Goal: Transaction & Acquisition: Purchase product/service

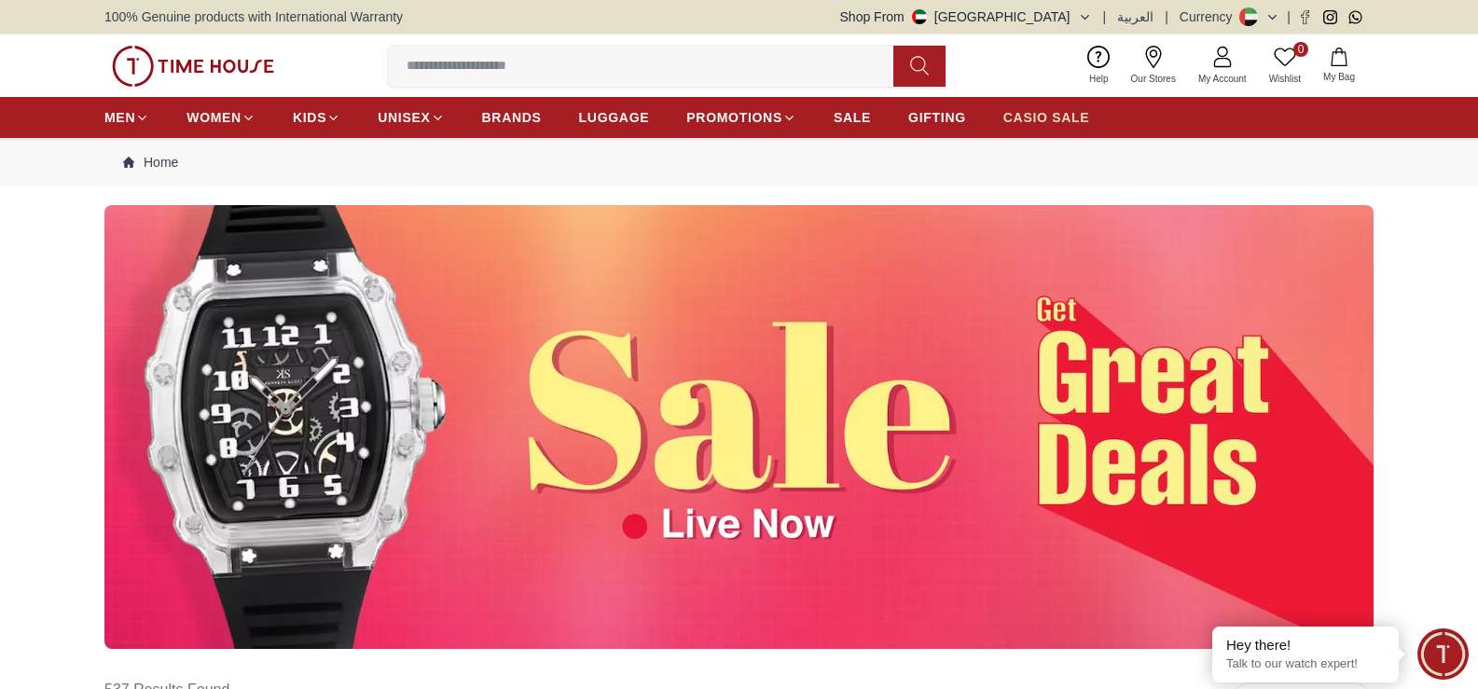
click at [1044, 113] on span "CASIO SALE" at bounding box center [1046, 117] width 87 height 19
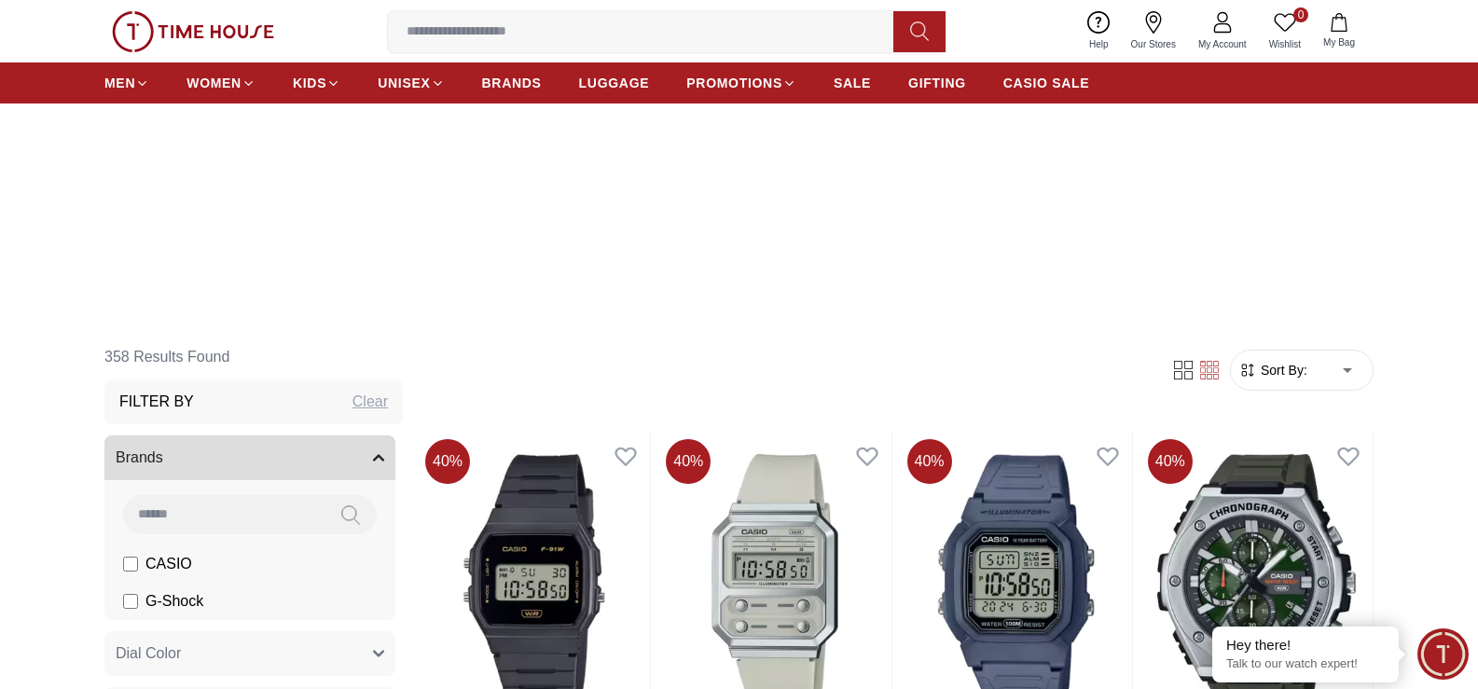
scroll to position [373, 0]
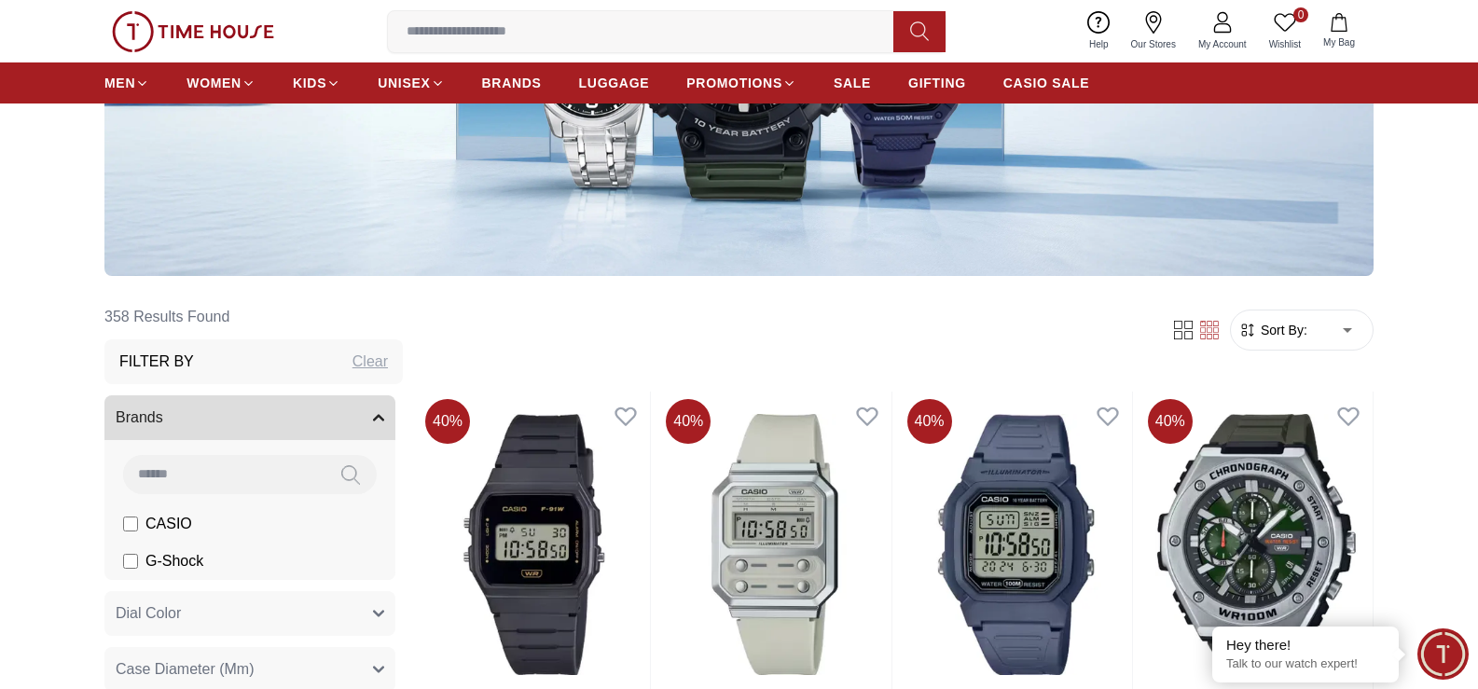
click at [179, 562] on span "G-Shock" at bounding box center [174, 561] width 58 height 22
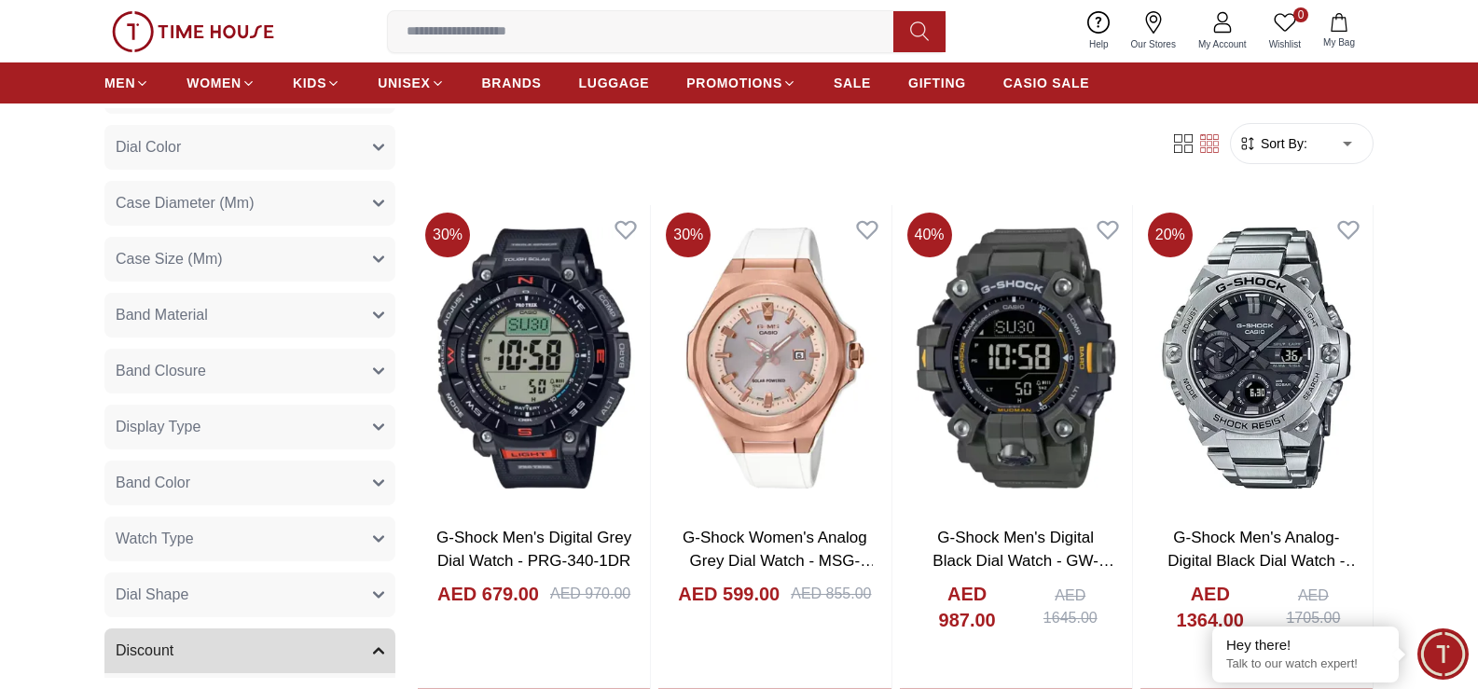
scroll to position [373, 0]
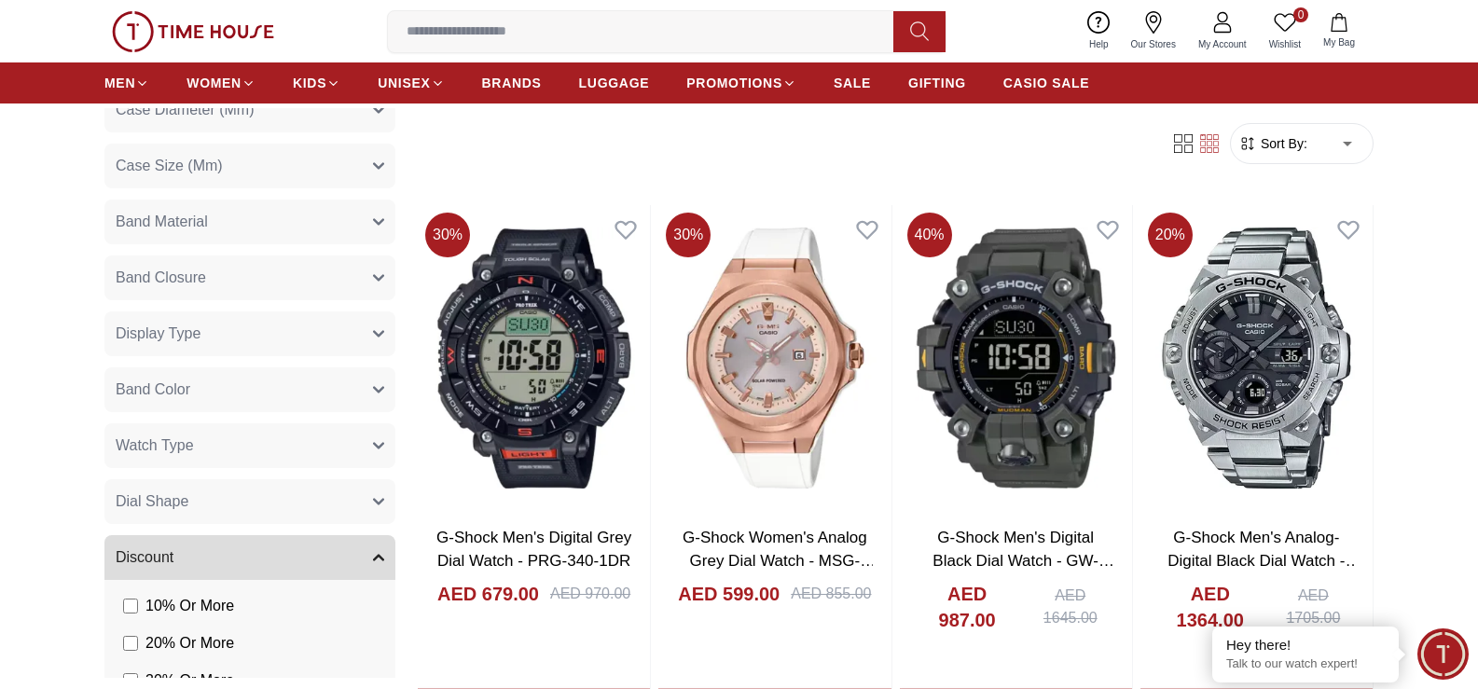
click at [317, 453] on button "Watch Type" at bounding box center [249, 445] width 291 height 45
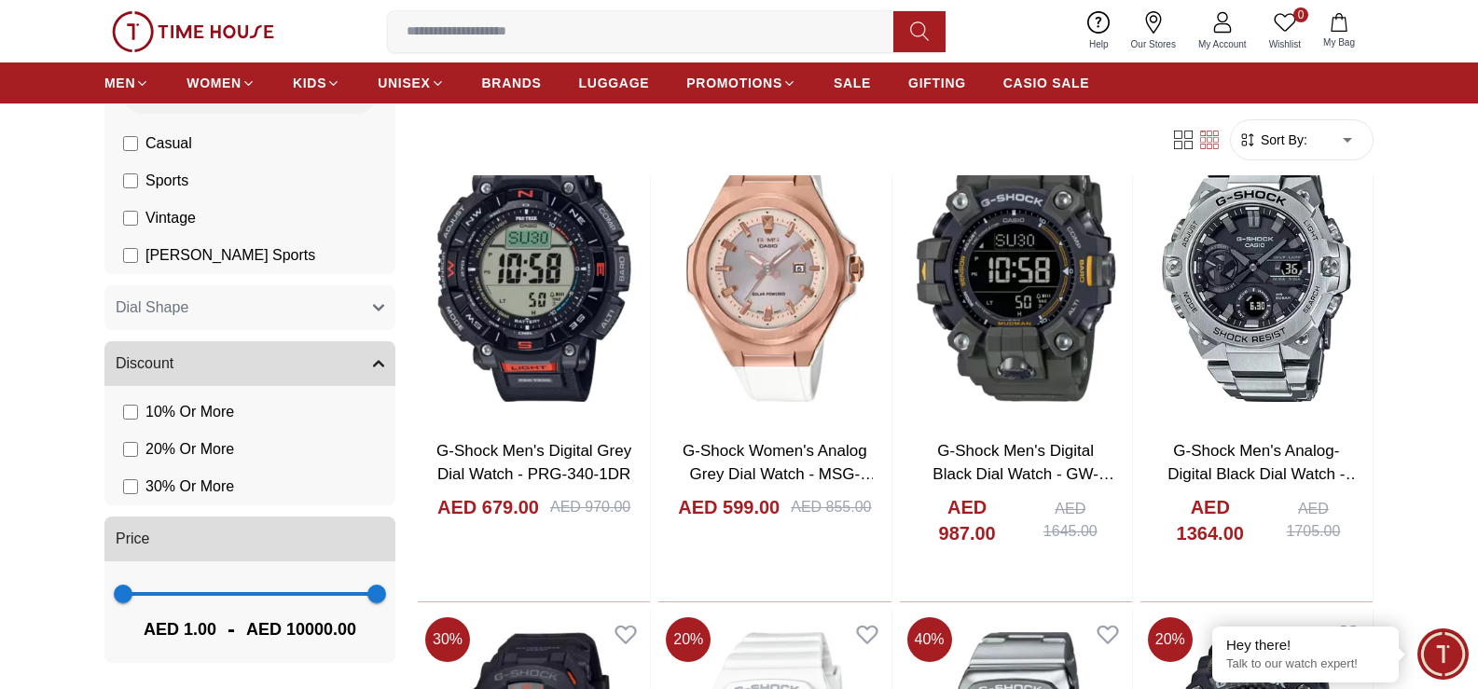
scroll to position [746, 0]
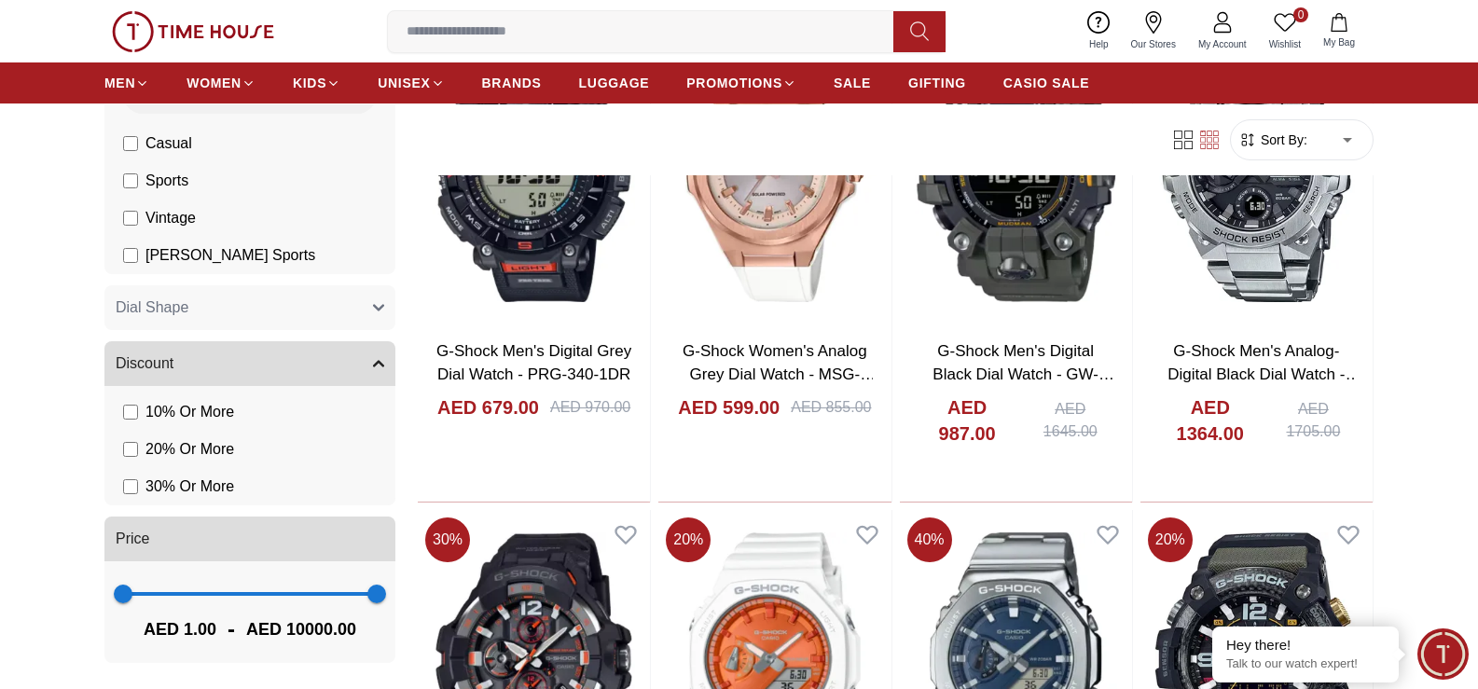
click at [197, 487] on span "30 % Or More" at bounding box center [189, 487] width 89 height 22
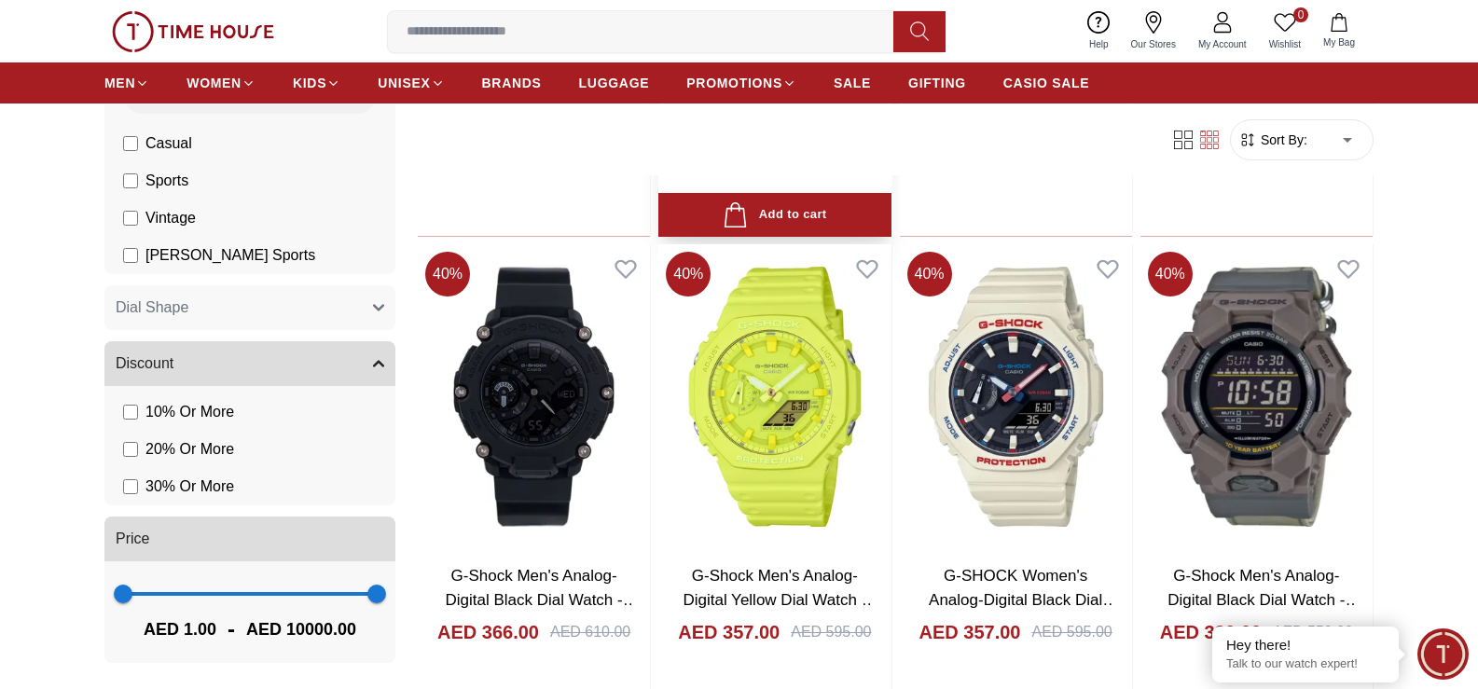
scroll to position [2052, 0]
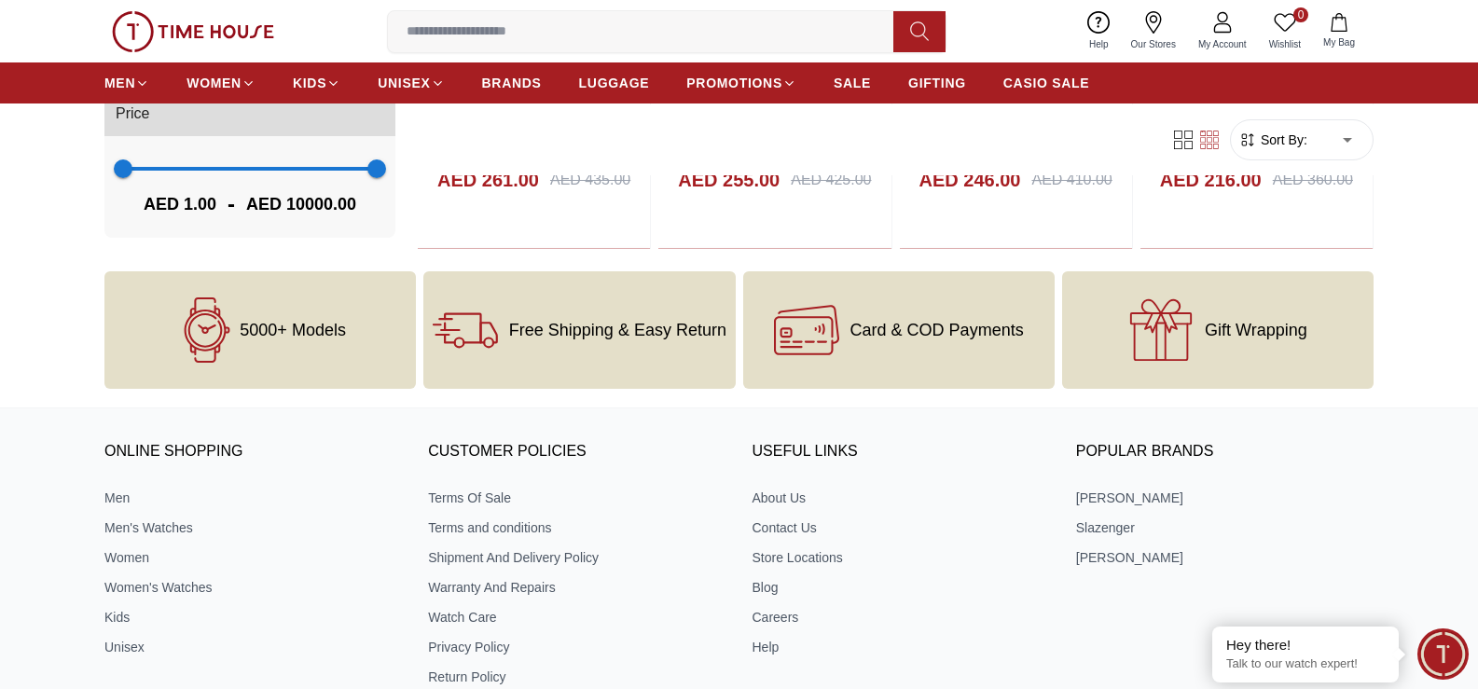
scroll to position [3824, 0]
